Goal: Task Accomplishment & Management: Use online tool/utility

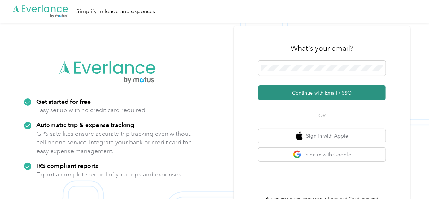
click at [332, 88] on button "Continue with Email / SSO" at bounding box center [321, 92] width 127 height 15
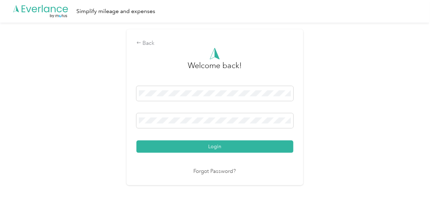
click at [220, 143] on button "Login" at bounding box center [214, 147] width 157 height 12
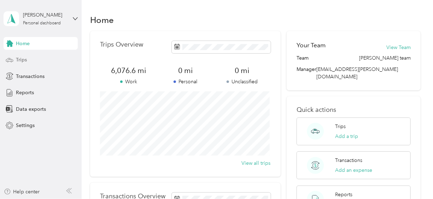
click at [17, 59] on span "Trips" at bounding box center [21, 59] width 11 height 7
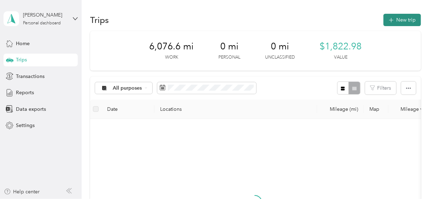
click at [403, 18] on button "New trip" at bounding box center [401, 20] width 37 height 12
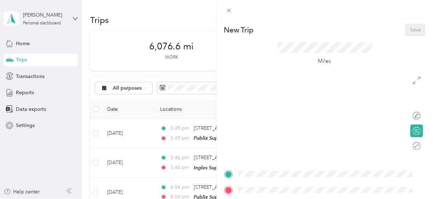
scroll to position [64, 0]
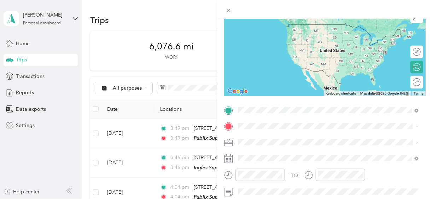
click at [287, 23] on span "[STREET_ADDRESS][US_STATE]" at bounding box center [286, 24] width 71 height 6
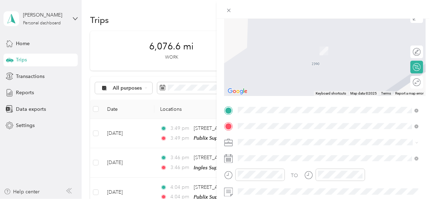
click at [297, 52] on span "[STREET_ADDRESS][PERSON_NAME]" at bounding box center [293, 53] width 84 height 6
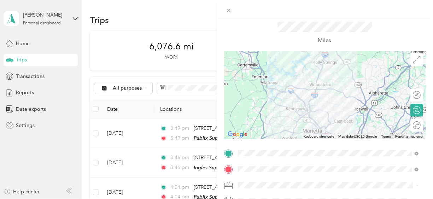
scroll to position [32, 0]
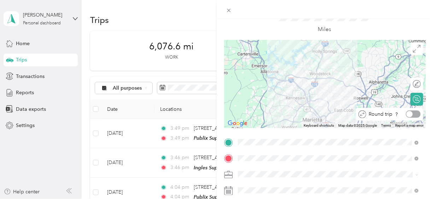
click at [410, 113] on div at bounding box center [412, 114] width 15 height 7
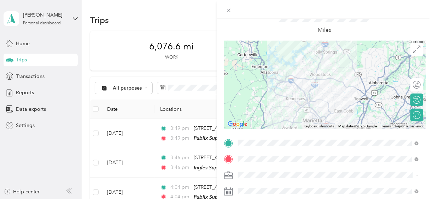
scroll to position [0, 0]
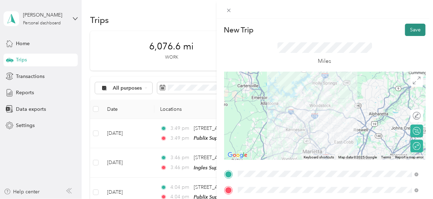
click at [415, 28] on button "Save" at bounding box center [415, 30] width 20 height 12
